Goal: Task Accomplishment & Management: Manage account settings

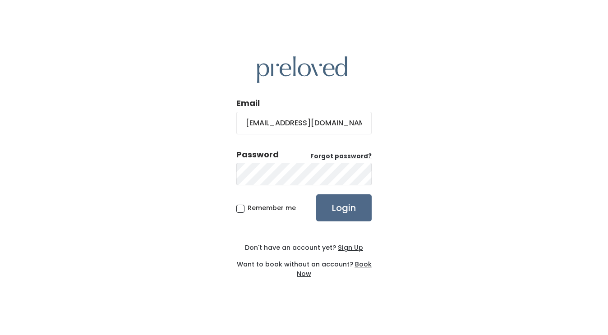
type input "[EMAIL_ADDRESS][DOMAIN_NAME]"
click at [316, 194] on input "Login" at bounding box center [343, 207] width 55 height 27
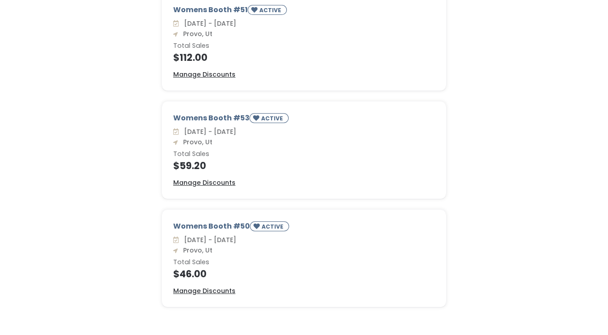
scroll to position [232, 0]
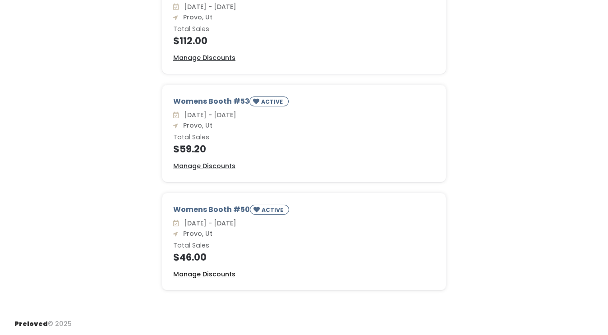
click at [219, 273] on u "Manage Discounts" at bounding box center [204, 274] width 62 height 9
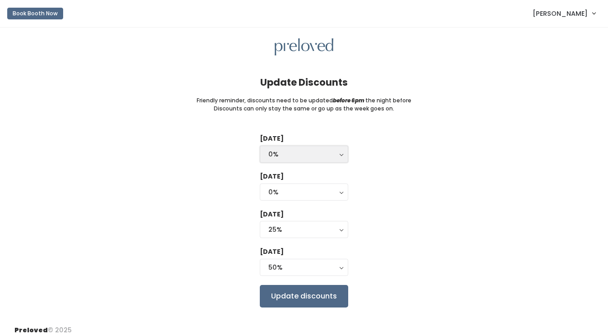
click at [281, 160] on button "0%" at bounding box center [304, 154] width 88 height 17
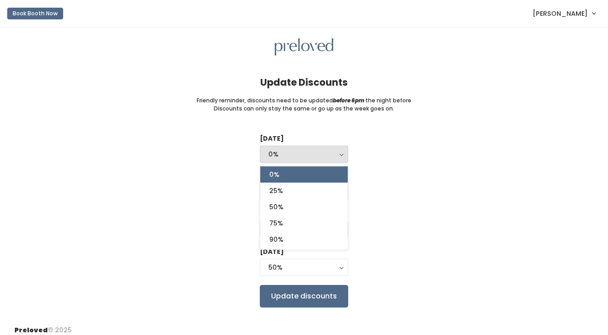
click at [201, 178] on div "Tuesday 0% 25% 50% 75% 90% 0% 0% 25% 50% 75% 90% Wednesday 0% 25% 50% 75% 90% 0…" at bounding box center [303, 220] width 579 height 173
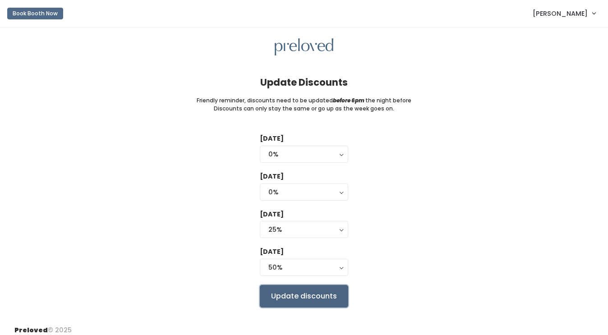
click at [276, 297] on input "Update discounts" at bounding box center [304, 296] width 88 height 23
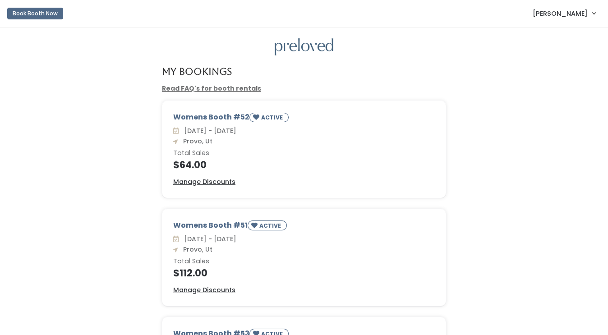
scroll to position [232, 0]
